Goal: Task Accomplishment & Management: Use online tool/utility

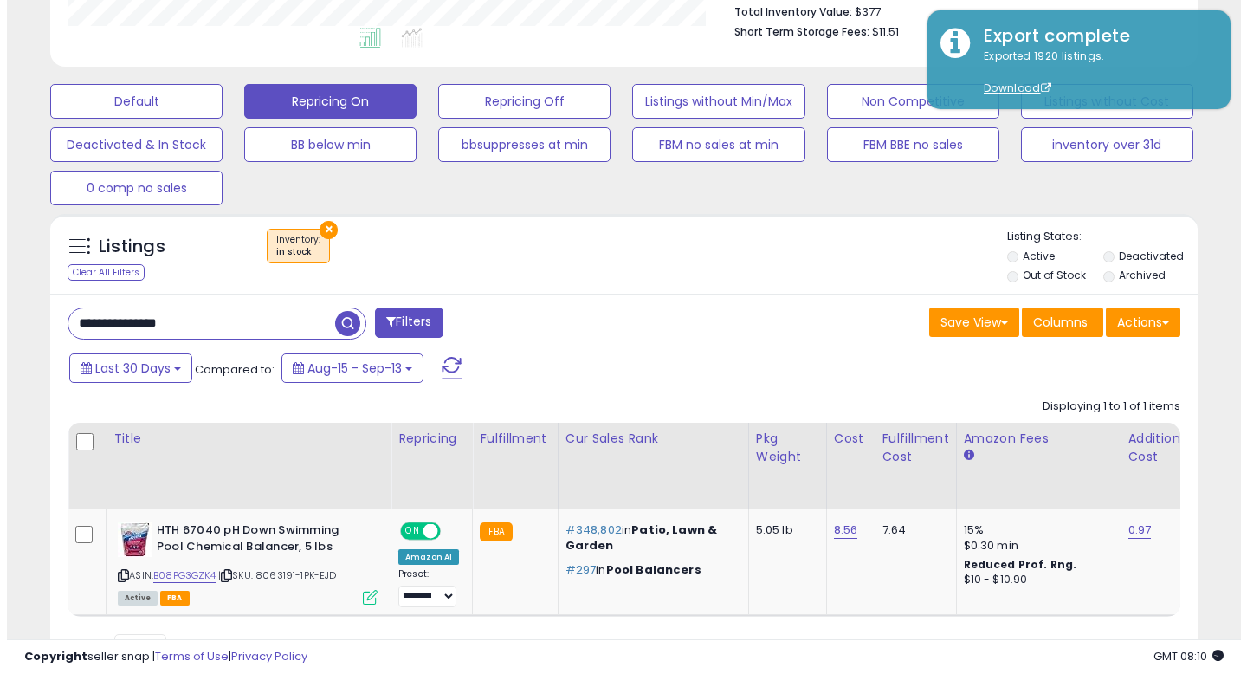
scroll to position [355, 664]
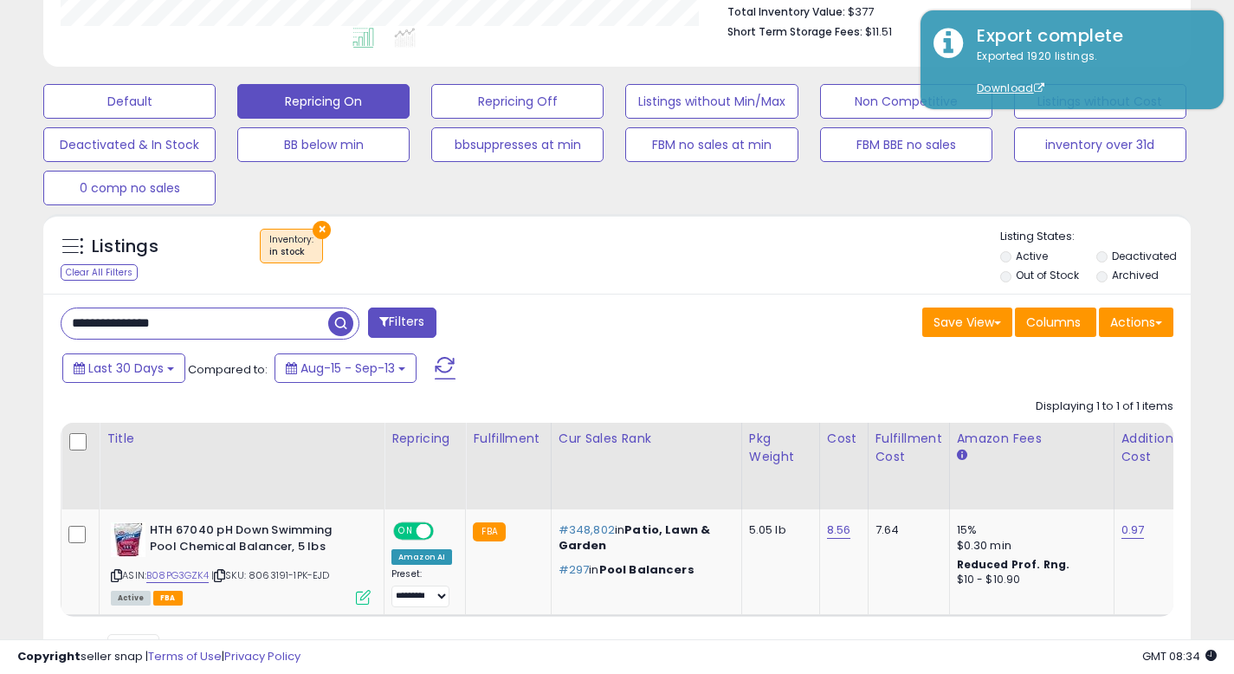
click at [588, 357] on div "Last 30 Days Compared to: Aug-15 - Sep-13" at bounding box center [475, 370] width 835 height 39
click at [1141, 326] on button "Actions" at bounding box center [1136, 321] width 74 height 29
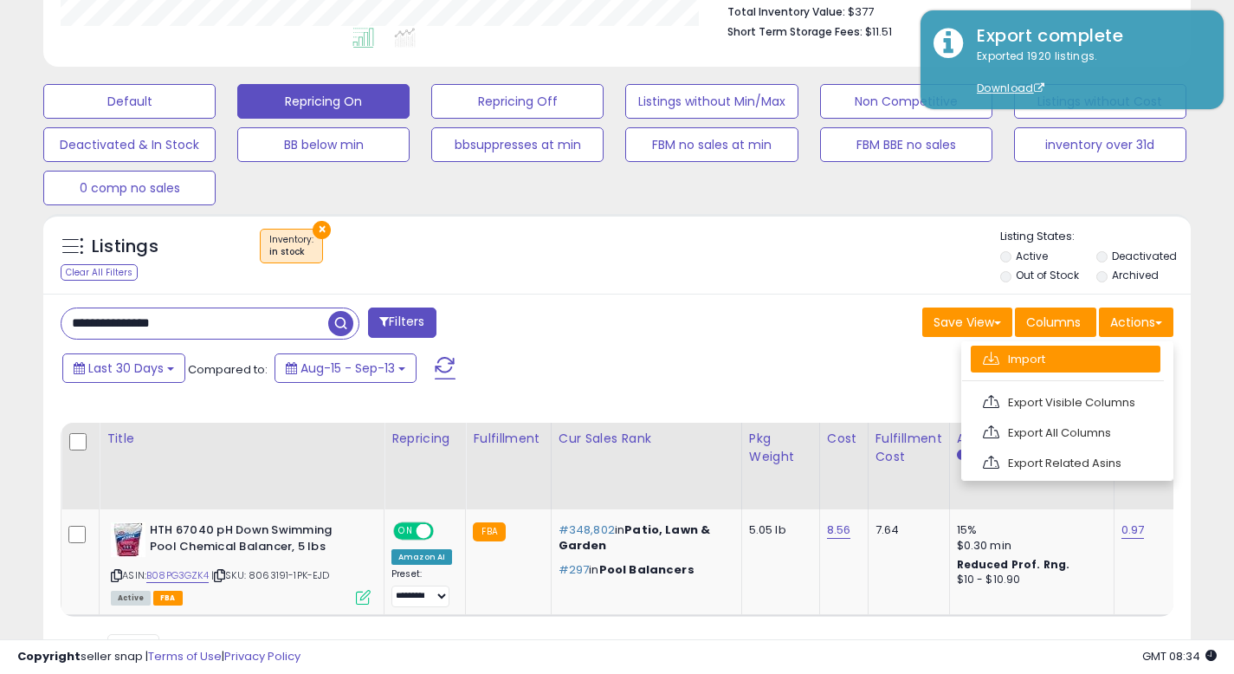
click at [1066, 354] on link "Import" at bounding box center [1066, 359] width 190 height 27
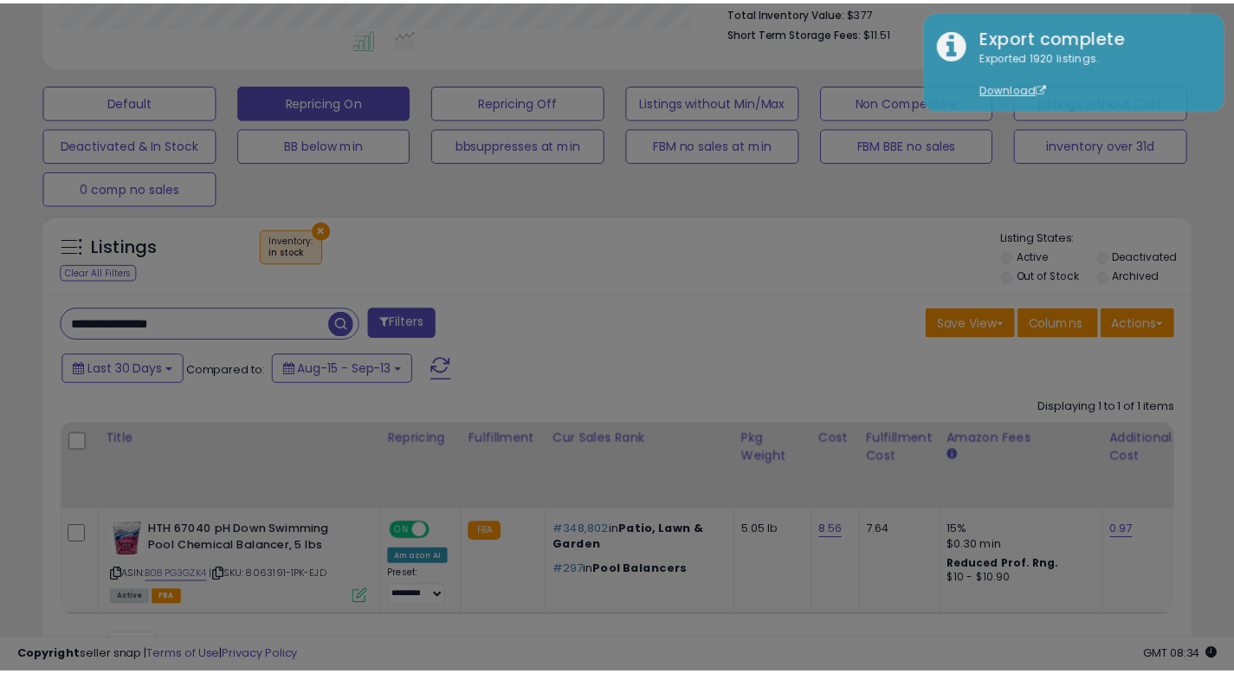
scroll to position [355, 671]
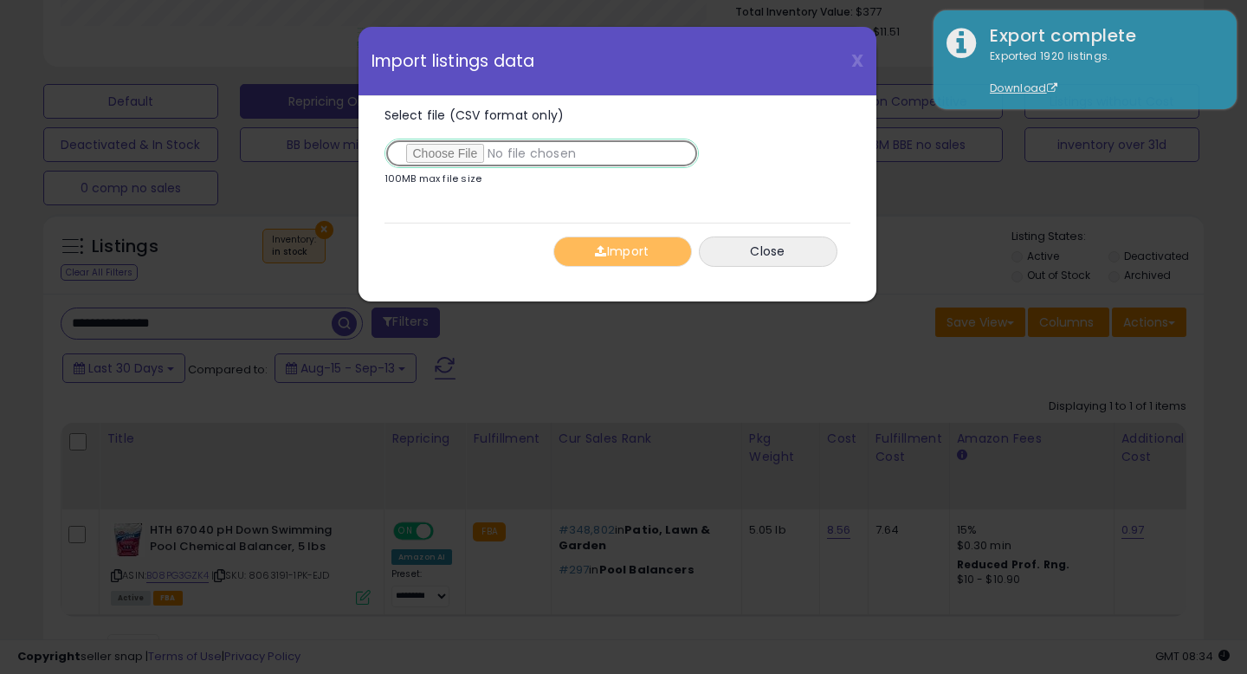
click at [434, 156] on input "Select file (CSV format only)" at bounding box center [542, 153] width 314 height 29
type input "**********"
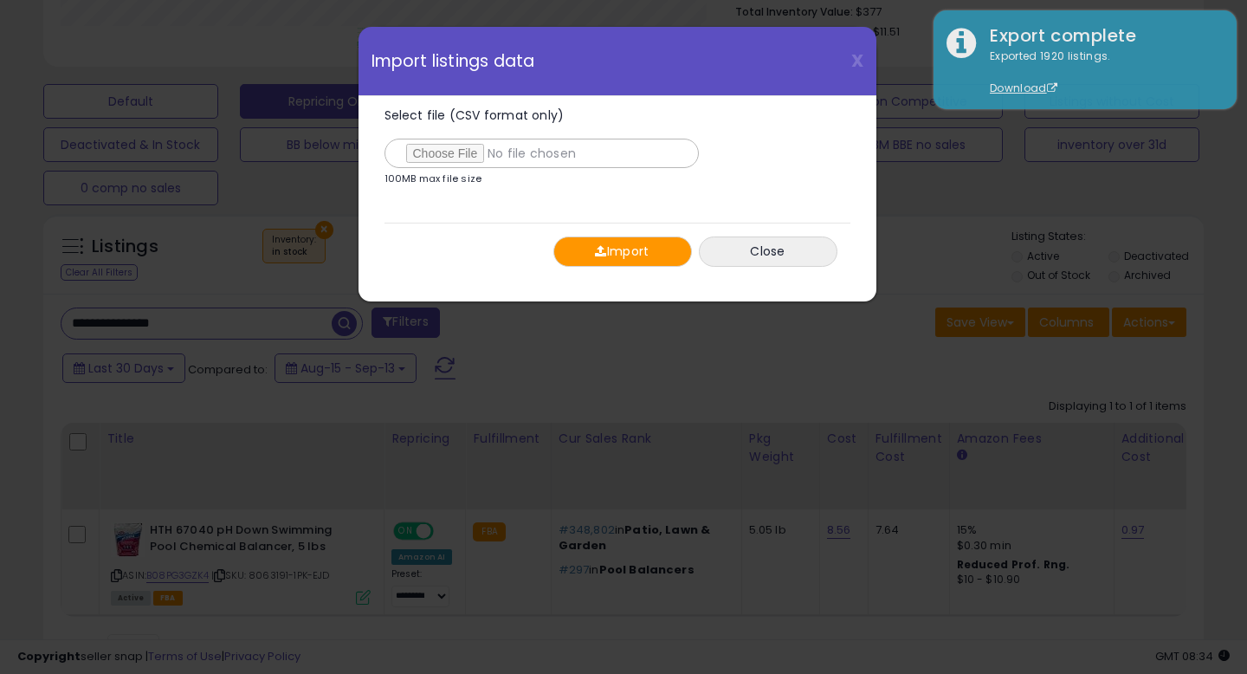
click at [628, 247] on button "Import" at bounding box center [622, 251] width 139 height 30
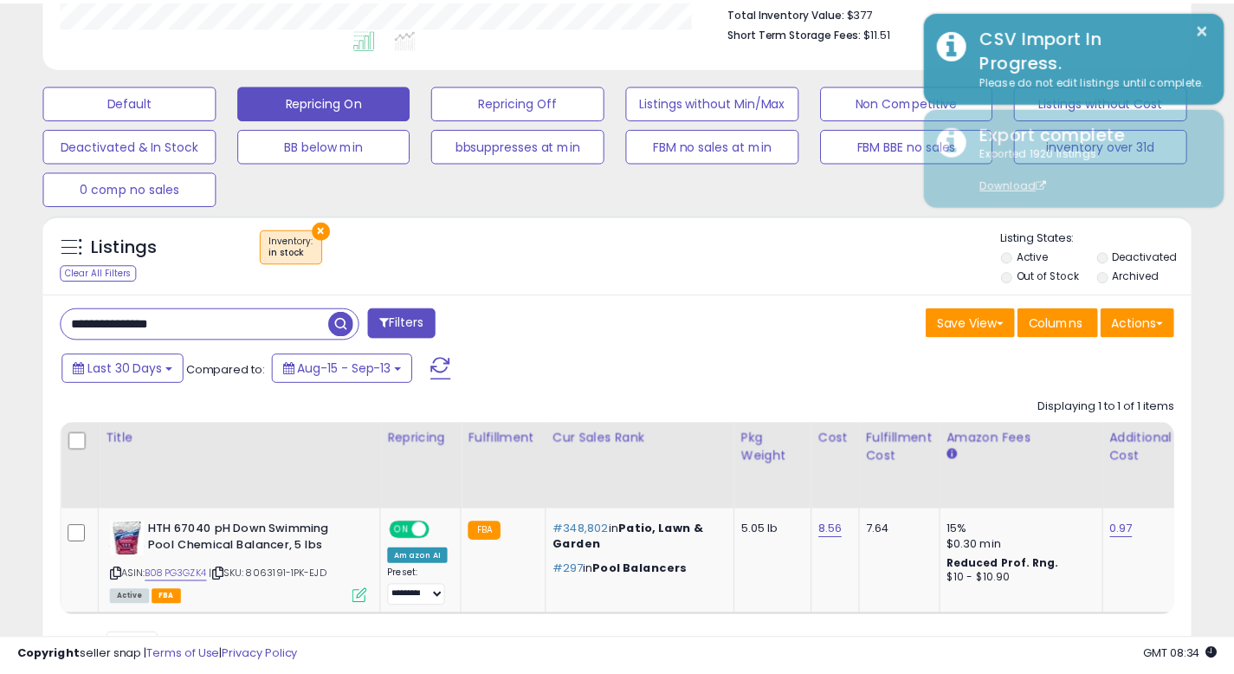
scroll to position [865673, 865364]
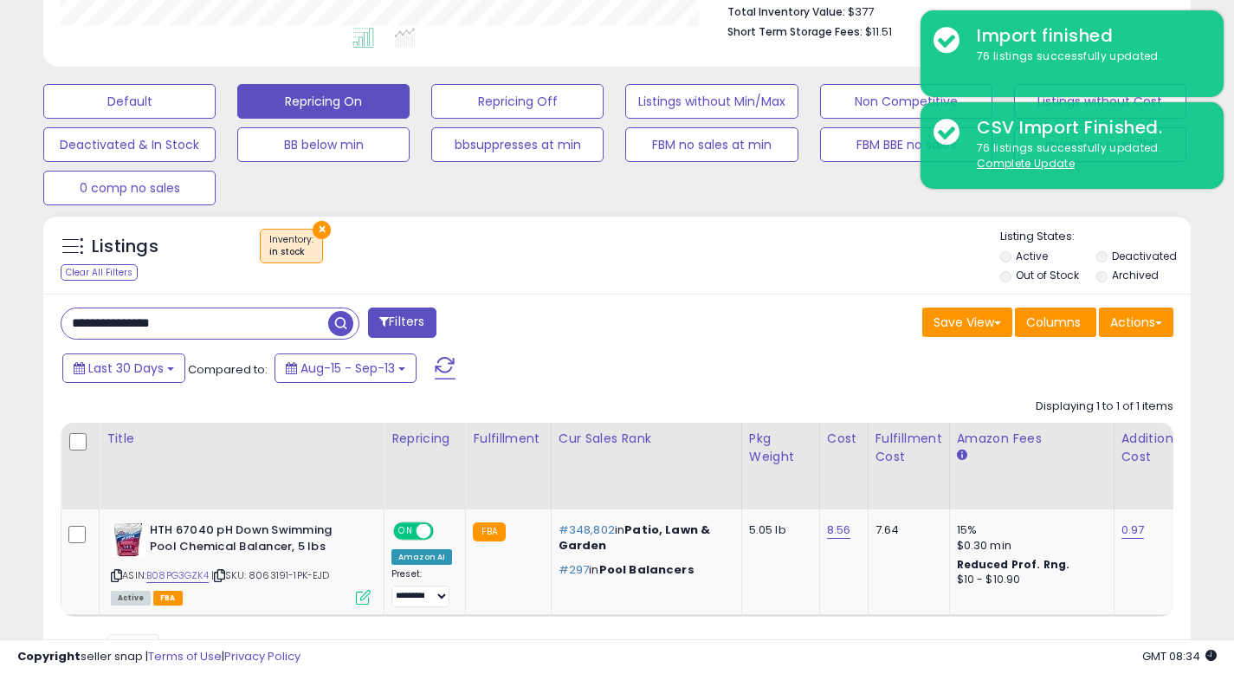
click at [711, 311] on div "Save View Save As New View Update Current View Columns Actions Import Export Vi…" at bounding box center [902, 324] width 570 height 34
click at [691, 311] on div "Save View Save As New View Update Current View Columns Actions Import Export Vi…" at bounding box center [902, 324] width 570 height 34
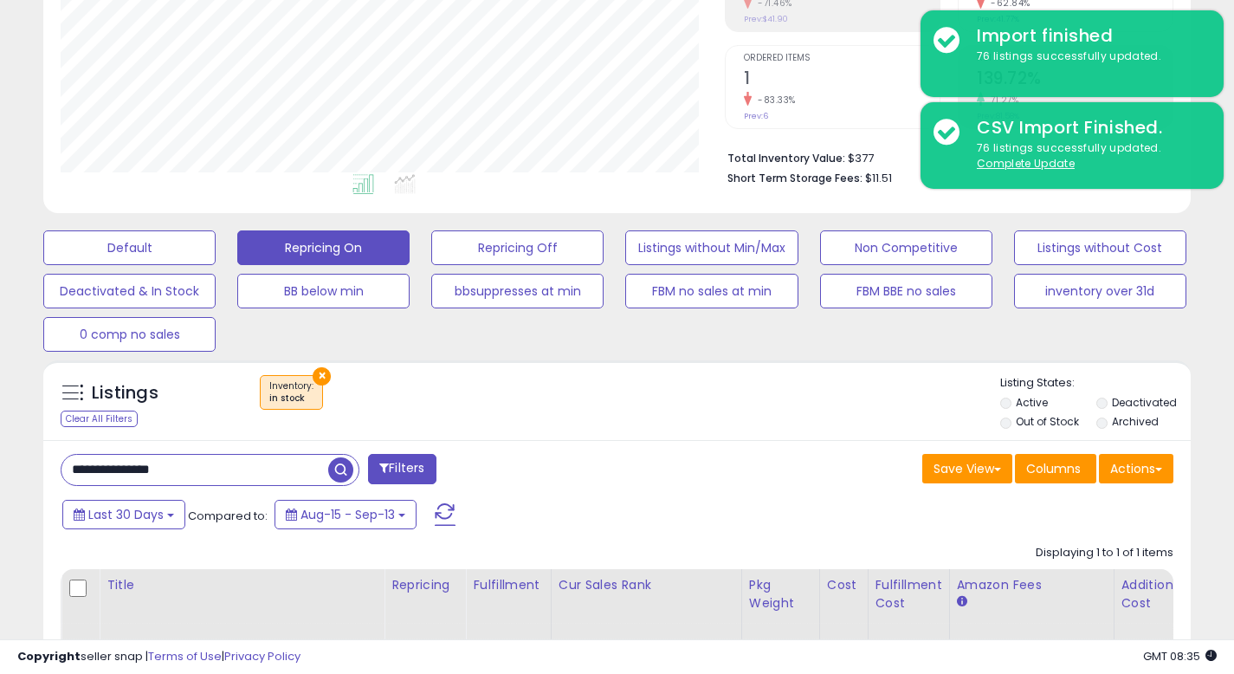
scroll to position [314, 0]
